Goal: Use online tool/utility: Utilize a website feature to perform a specific function

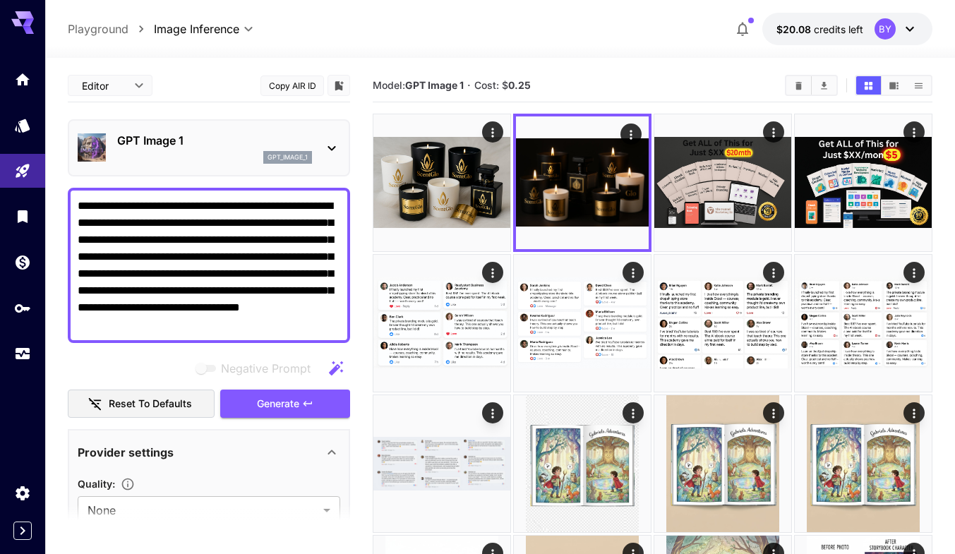
scroll to position [212, 0]
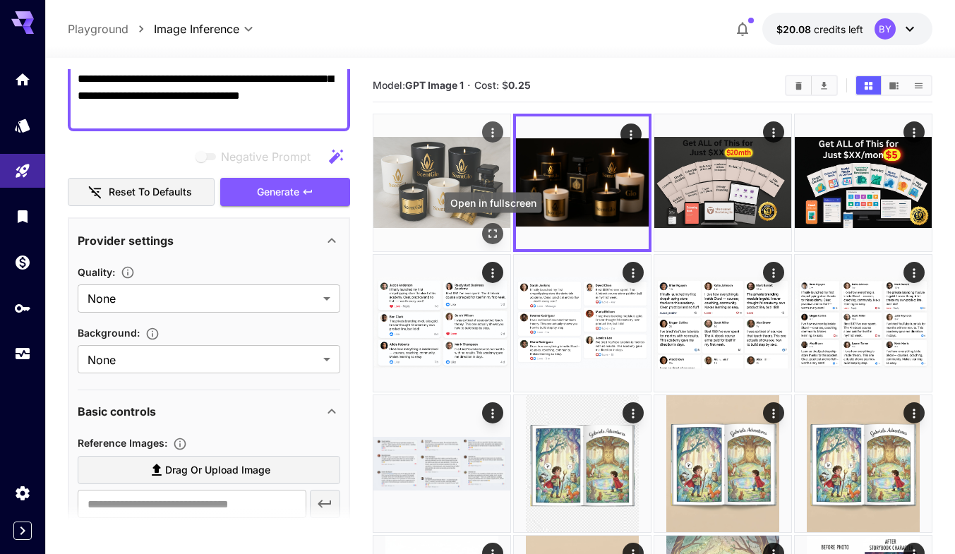
click at [493, 234] on icon "Open in fullscreen" at bounding box center [492, 234] width 14 height 14
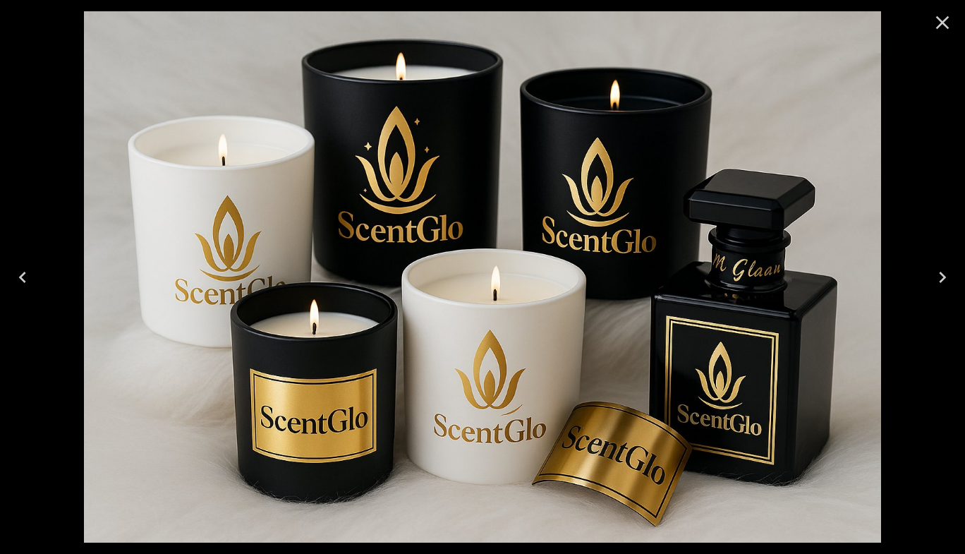
click at [946, 24] on icon "Close" at bounding box center [942, 22] width 23 height 23
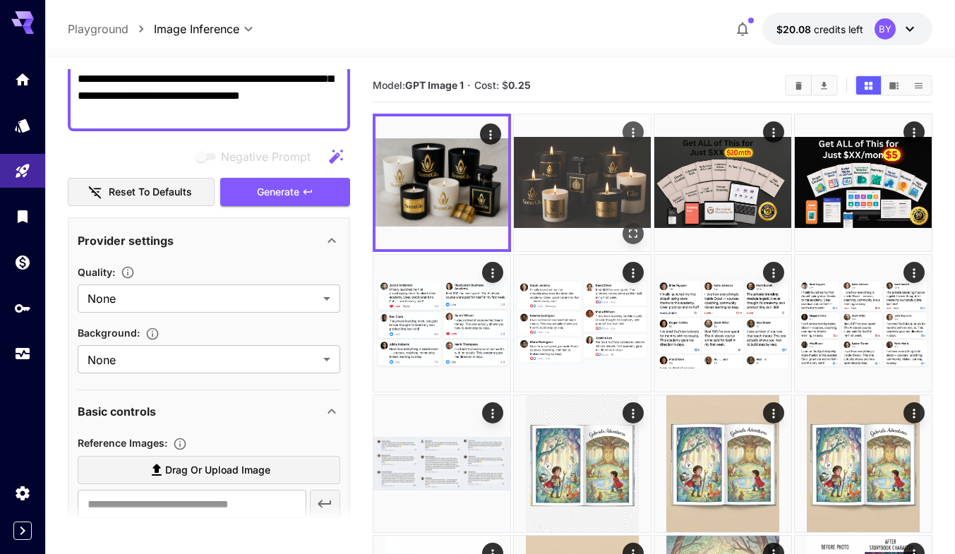
click at [579, 194] on img at bounding box center [582, 182] width 137 height 137
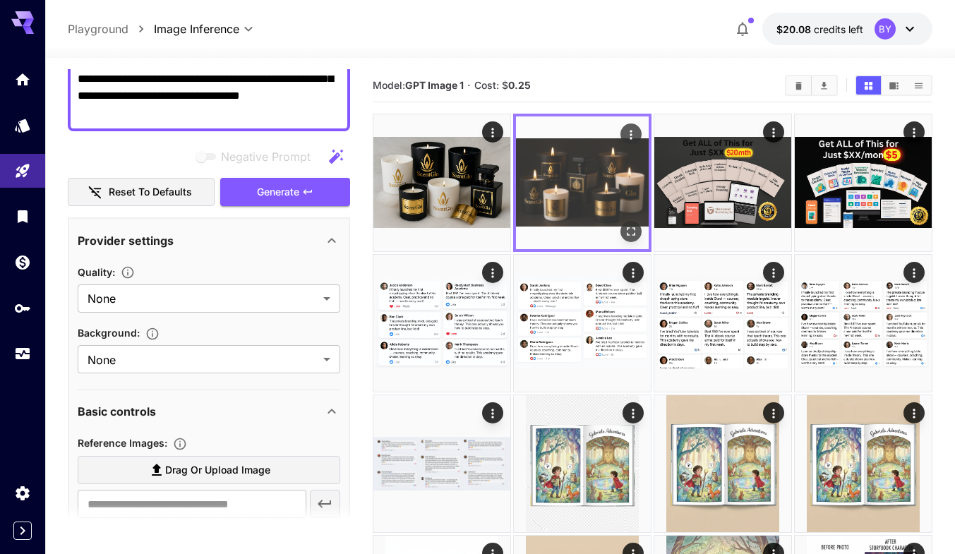
click at [632, 228] on icon "Open in fullscreen" at bounding box center [631, 231] width 14 height 14
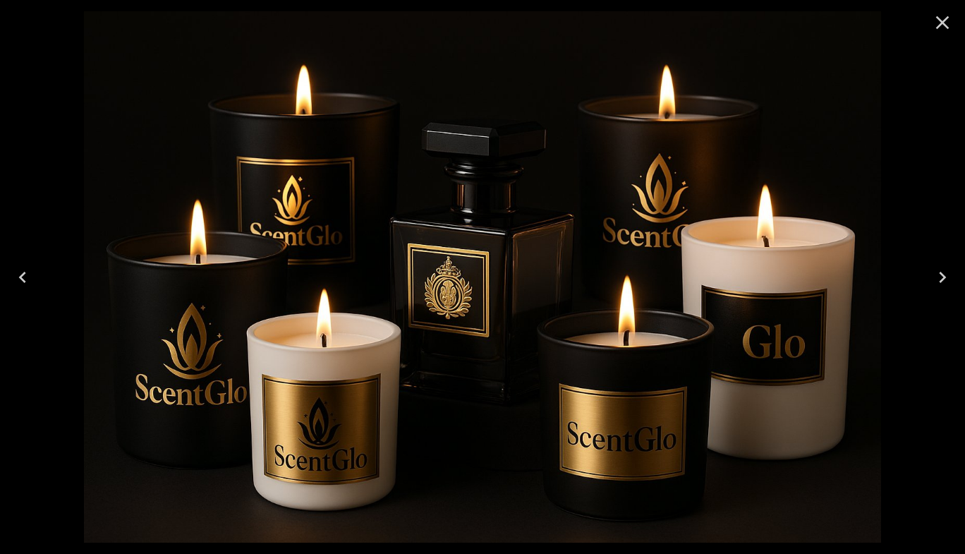
click at [942, 20] on icon "Close" at bounding box center [942, 22] width 23 height 23
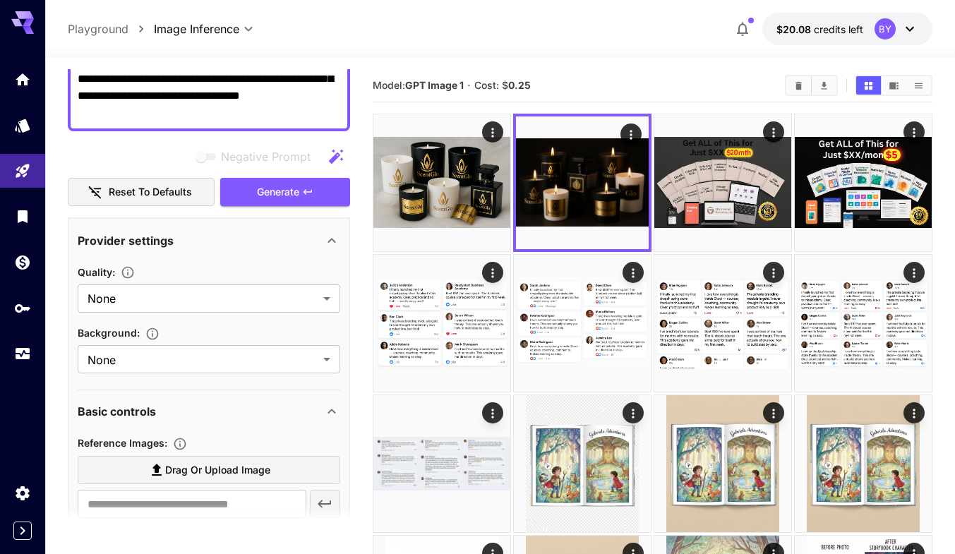
scroll to position [71, 0]
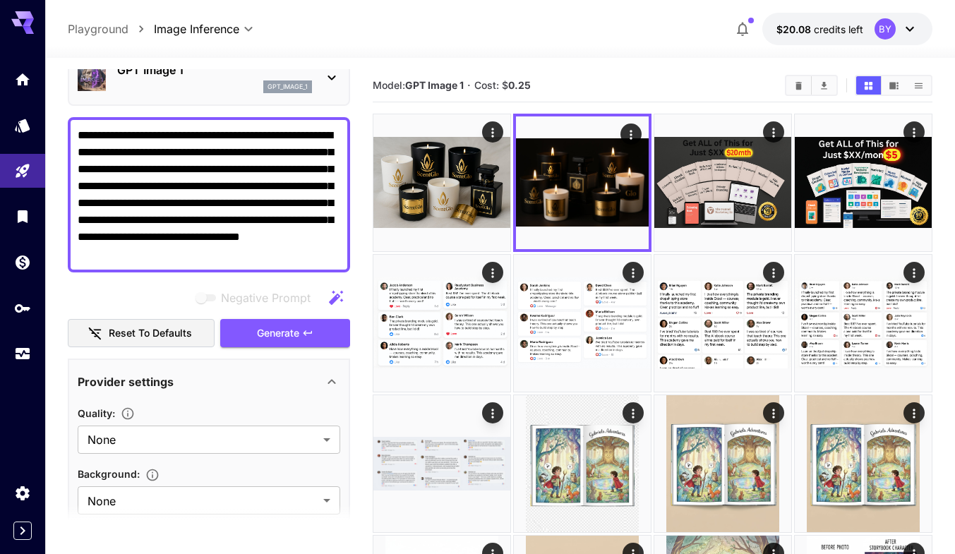
click at [314, 253] on textarea "**********" at bounding box center [209, 194] width 262 height 135
click at [267, 336] on span "Generate" at bounding box center [278, 334] width 42 height 18
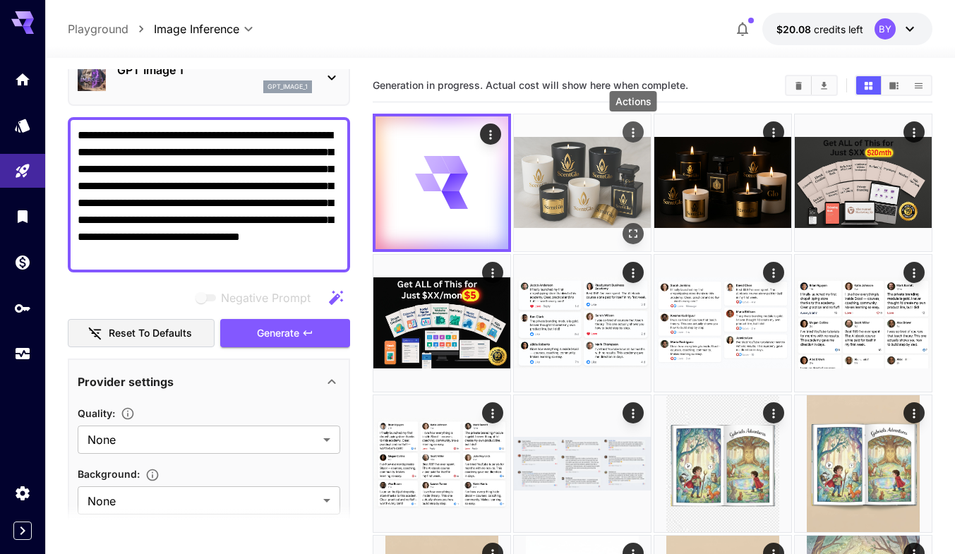
click at [632, 130] on icon "Actions" at bounding box center [633, 133] width 14 height 14
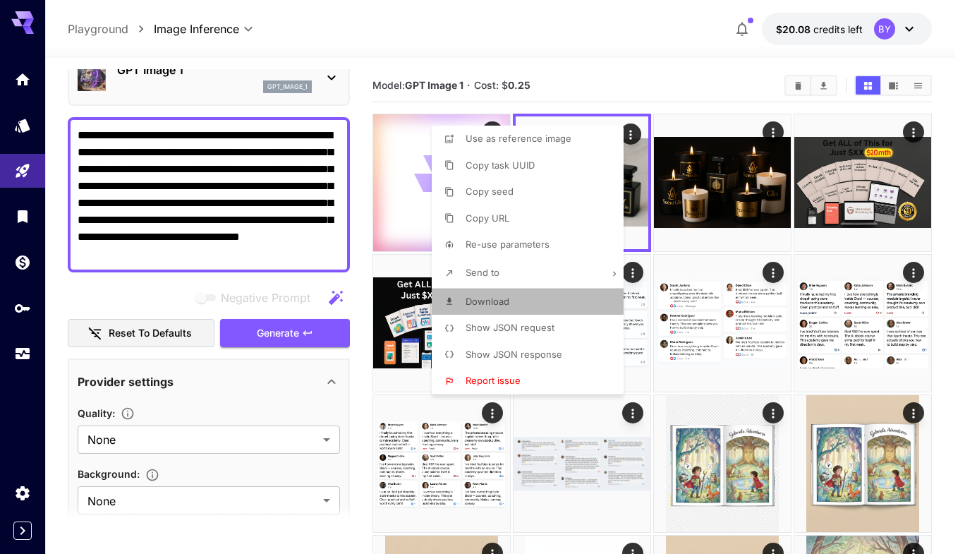
click at [498, 294] on li "Download" at bounding box center [532, 302] width 200 height 27
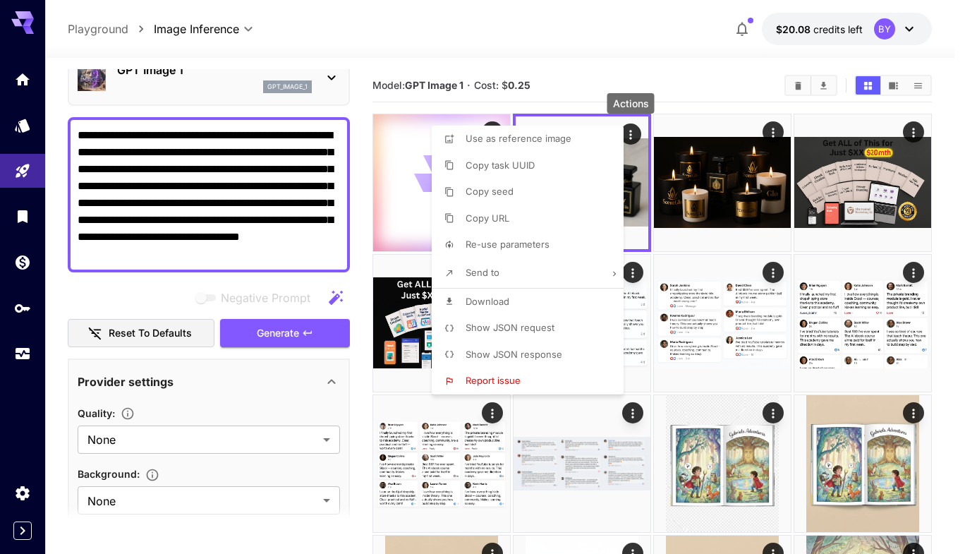
drag, startPoint x: 745, startPoint y: 119, endPoint x: 759, endPoint y: 126, distance: 15.5
click at [745, 119] on div at bounding box center [482, 277] width 965 height 554
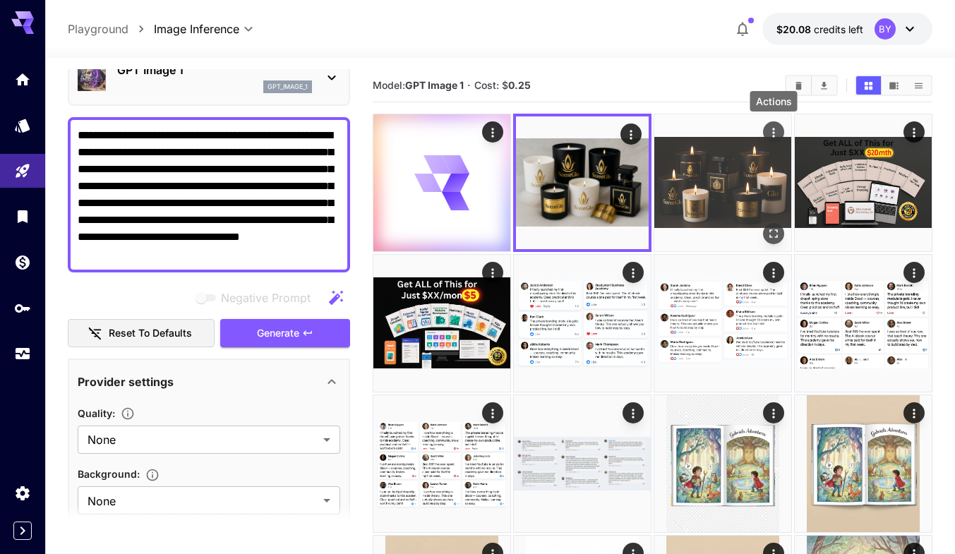
click at [772, 133] on icon "Actions" at bounding box center [773, 132] width 2 height 9
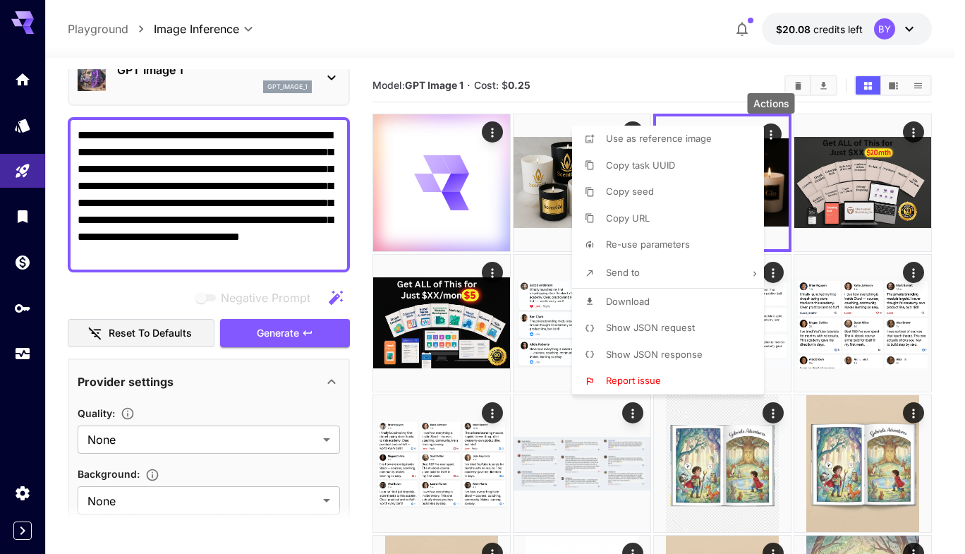
click at [668, 312] on li "Download" at bounding box center [672, 302] width 200 height 27
click at [648, 78] on div at bounding box center [482, 277] width 965 height 554
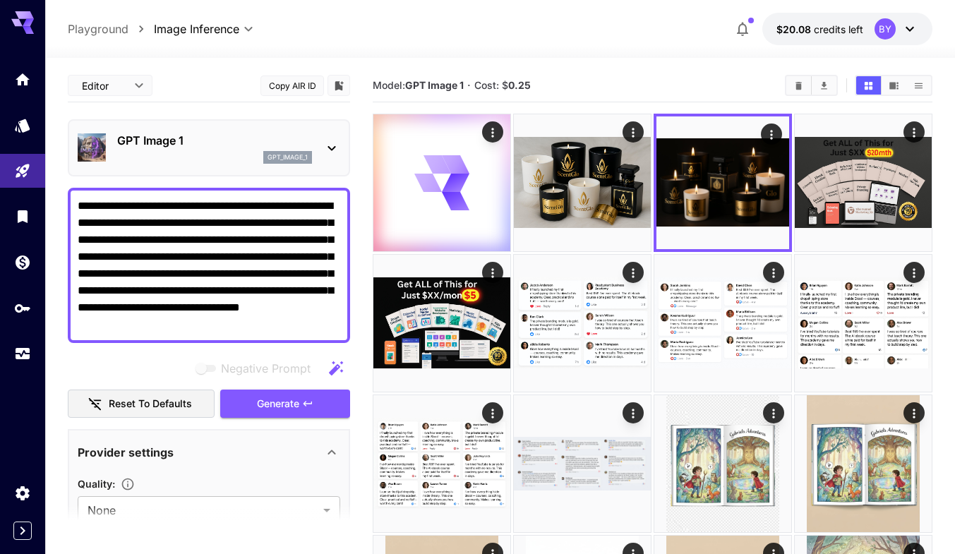
scroll to position [71, 0]
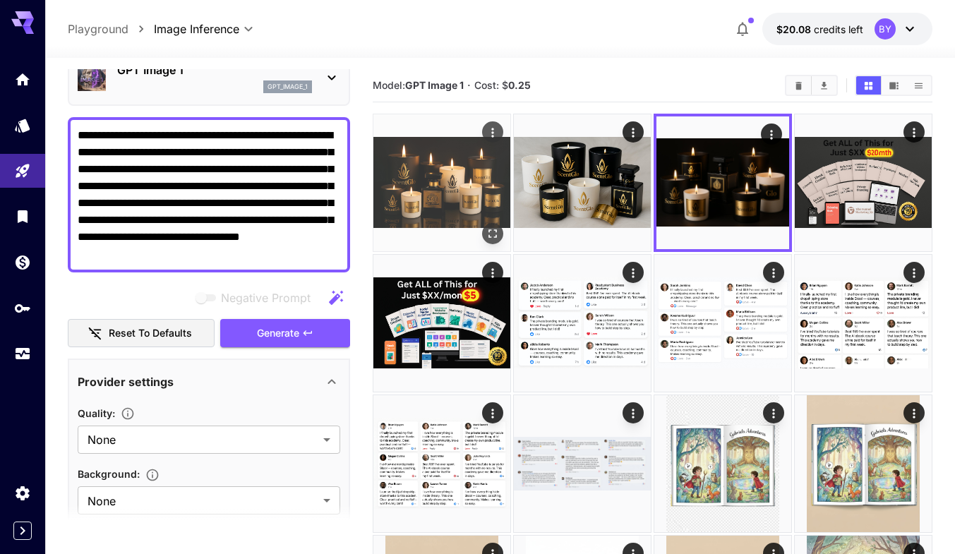
click at [497, 236] on icon "Open in fullscreen" at bounding box center [492, 234] width 14 height 14
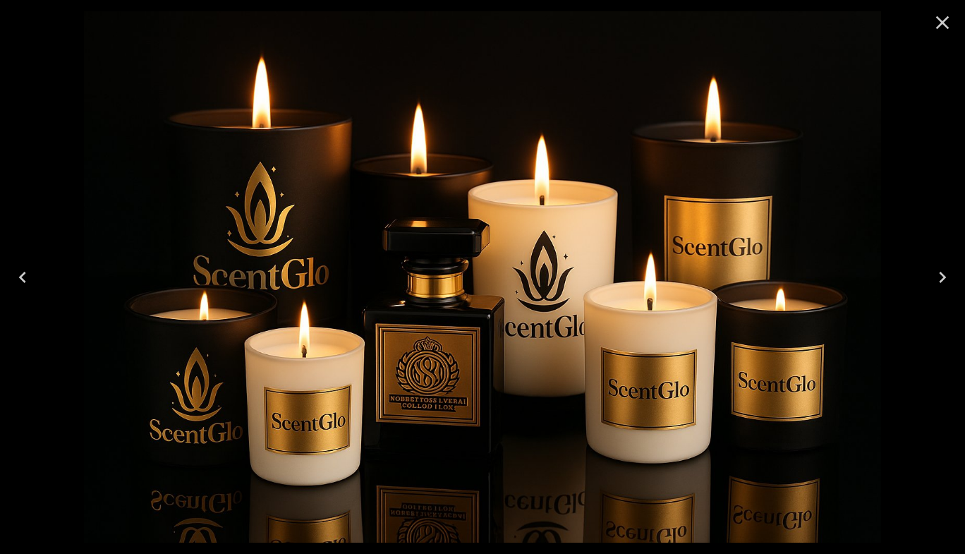
click at [941, 18] on icon "Close" at bounding box center [942, 22] width 23 height 23
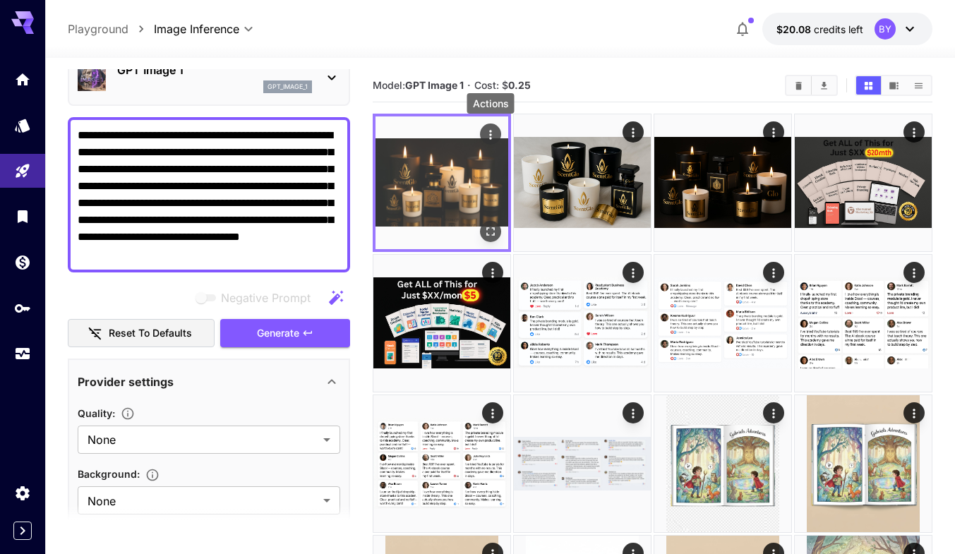
click at [491, 137] on icon "Actions" at bounding box center [490, 135] width 14 height 14
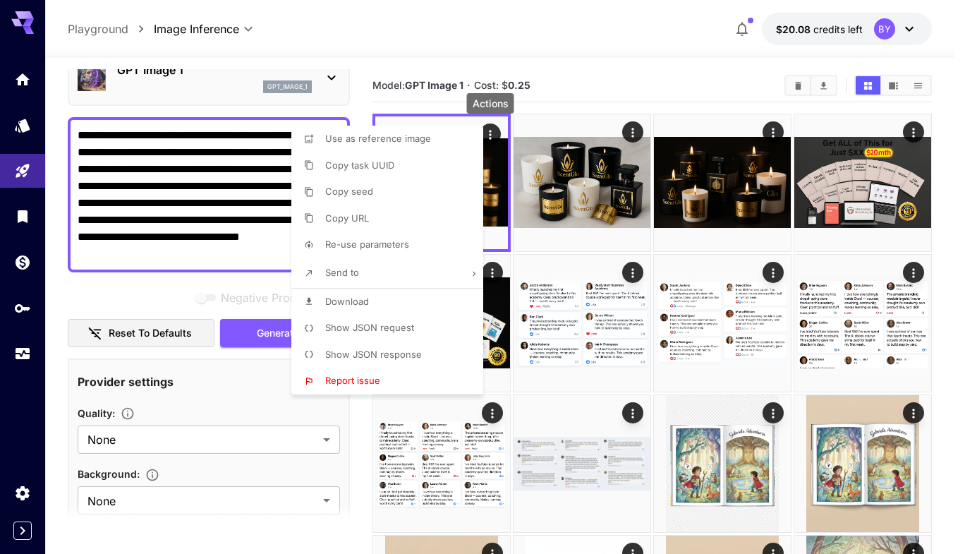
click at [351, 289] on li "Download" at bounding box center [391, 302] width 200 height 27
click at [383, 35] on div at bounding box center [482, 277] width 965 height 554
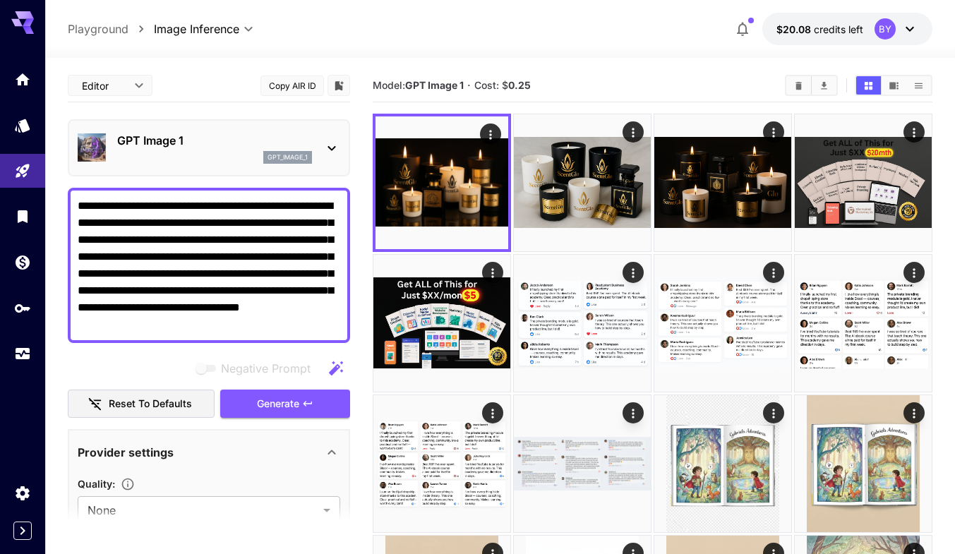
scroll to position [71, 0]
